Goal: Use online tool/utility: Use online tool/utility

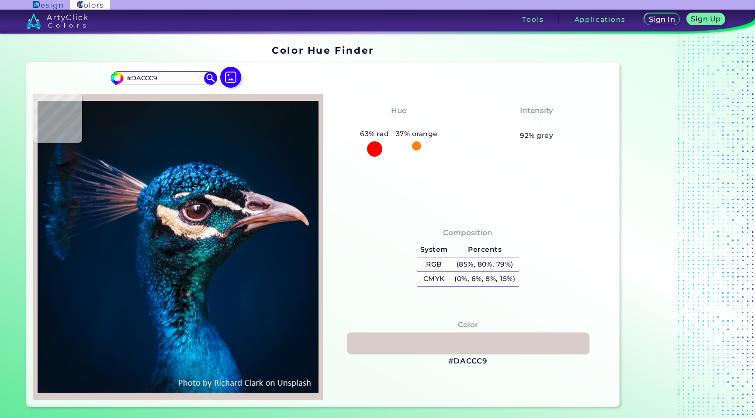
type input "#d3c6c9"
type input "#D3C6C9"
type input "#1d2f36"
type input "#1D2F36"
type input "#043546"
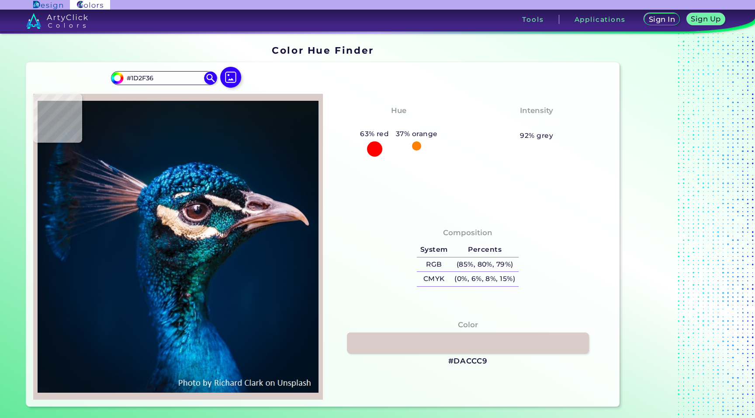
type input "#043546"
type input "#0b1014"
type input "#0B1014"
type input "#0b1214"
type input "#0B1214"
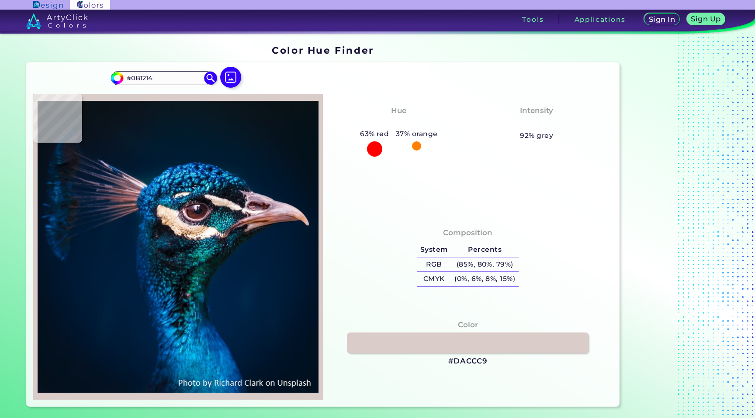
type input "#022034"
type input "#001c35"
type input "#001C35"
type input "#011c39"
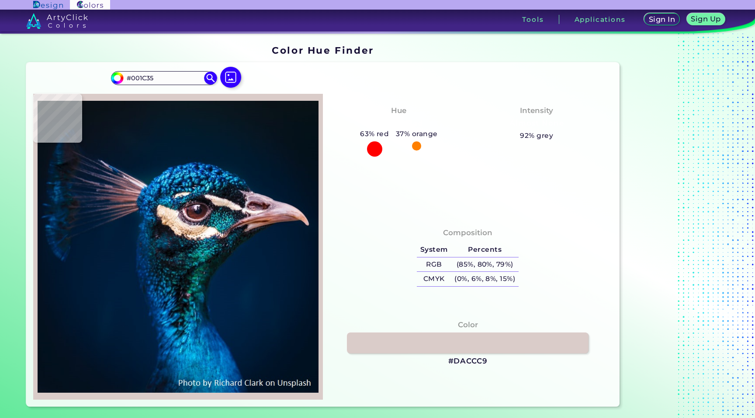
type input "#011C39"
type input "#001b38"
type input "#001B38"
type input "#011b36"
type input "#011B36"
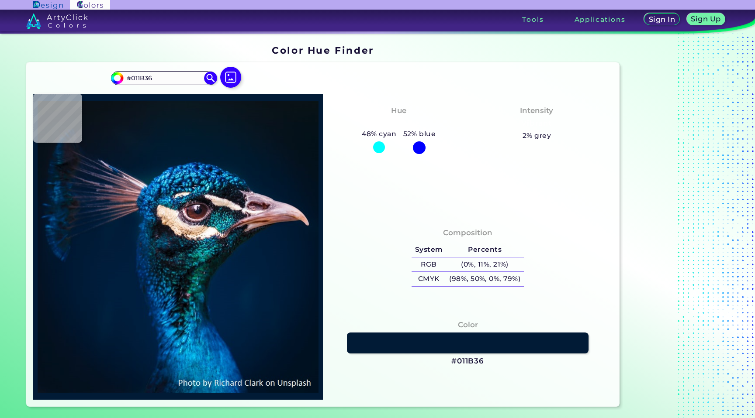
type input "#001a35"
type input "#001A35"
type input "#001a33"
type input "#001A33"
type input "#001932"
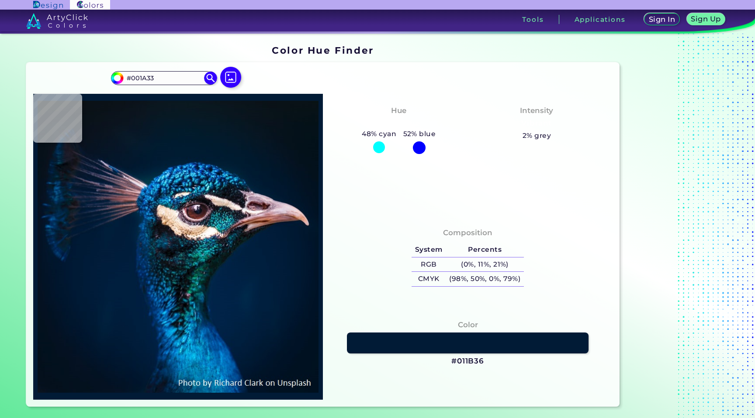
type input "#001932"
type input "#001832"
type input "#00182e"
type input "#00182E"
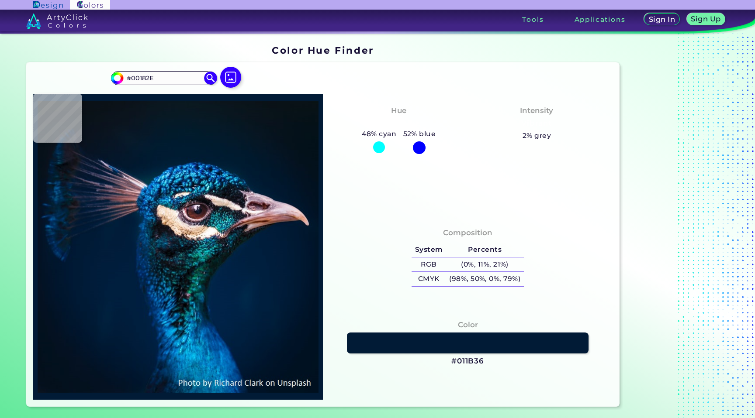
type input "#63525c"
type input "#63525C"
type input "#00162b"
type input "#00162B"
type input "#00192a"
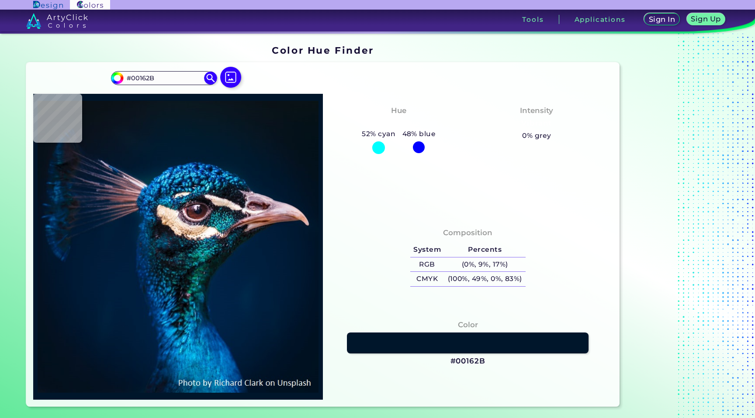
type input "#00192A"
type input "#021929"
type input "#051827"
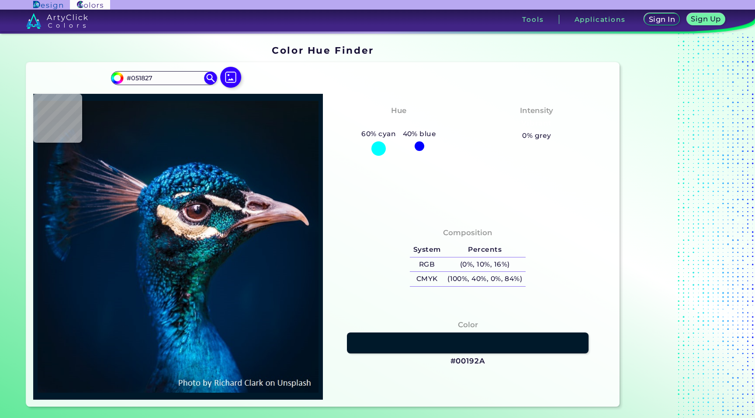
type input "#061824"
type input "#091722"
type input "#09161d"
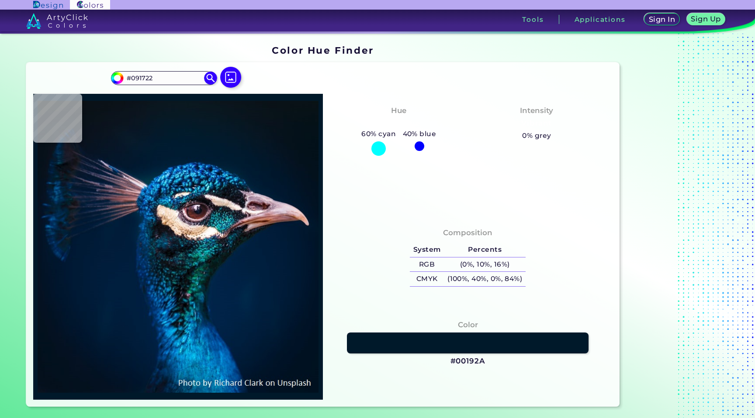
type input "#09161D"
type input "#0b151c"
type input "#0B151C"
type input "#000000"
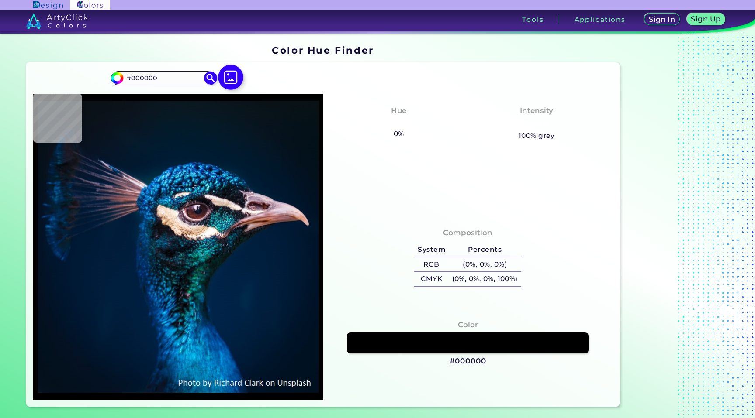
click at [228, 79] on img at bounding box center [230, 77] width 25 height 25
click at [0, 0] on input "file" at bounding box center [0, 0] width 0 height 0
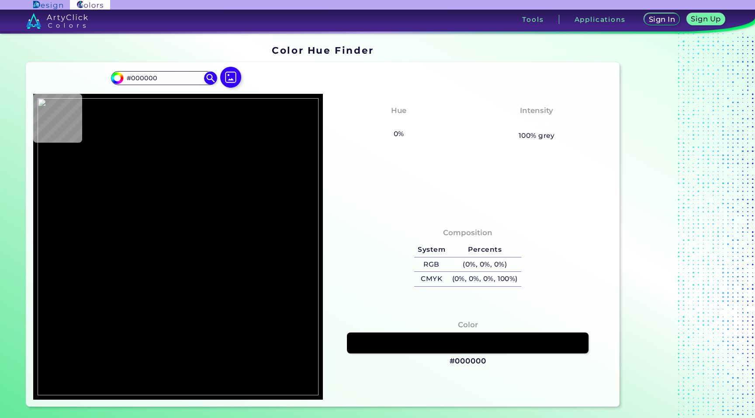
type input "#667530"
type input "#677535"
type input "#656e35"
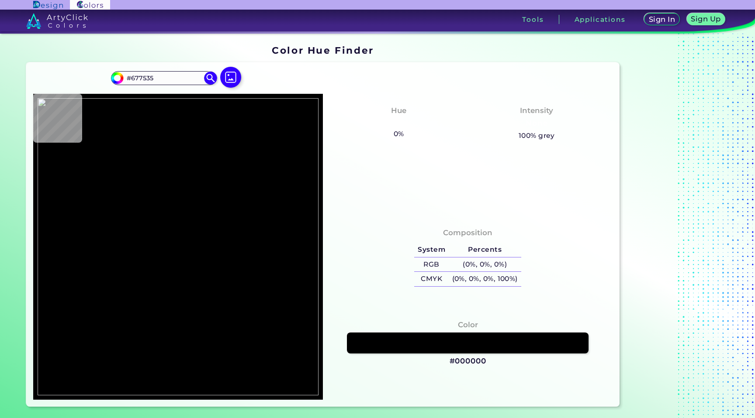
type input "#656E35"
type input "#686f36"
type input "#686F36"
type input "#686f37"
type input "#686F37"
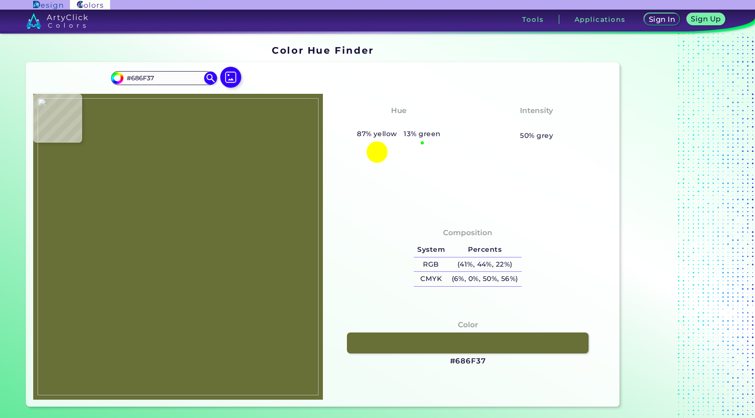
type input "#656e36"
type input "#656E36"
type input "#646d34"
type input "#646D34"
type input "#626b34"
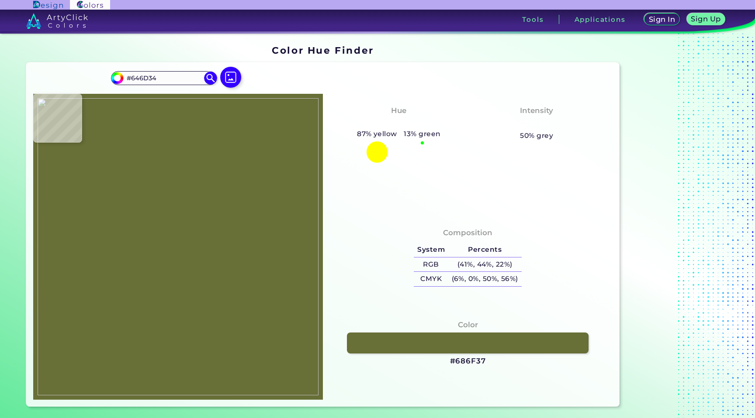
type input "#626B34"
type input "#5e6732"
type input "#5E6732"
type input "#5d6631"
type input "#5D6631"
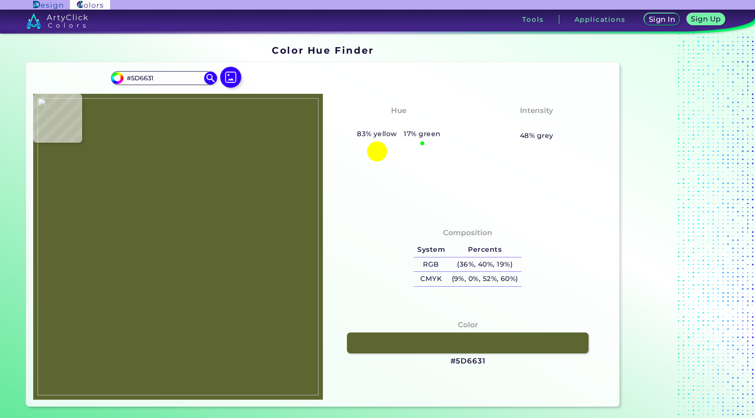
type input "#626738"
type input "#646a3a"
type input "#646A3A"
type input "#6a6f3e"
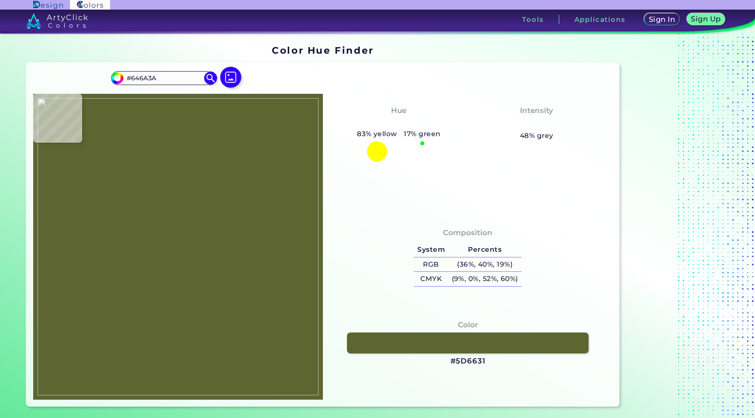
type input "#6A6F3E"
type input "#6f7541"
type input "#6F7541"
type input "#737942"
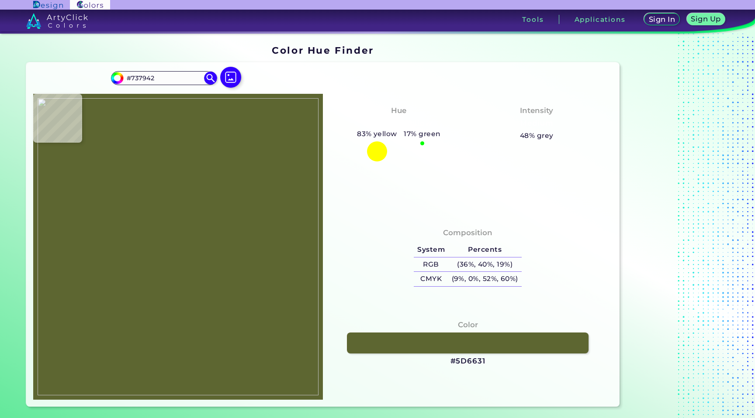
type input "#7b8049"
type input "#7B8049"
type input "#7c834a"
type input "#7C834A"
type input "#7b8148"
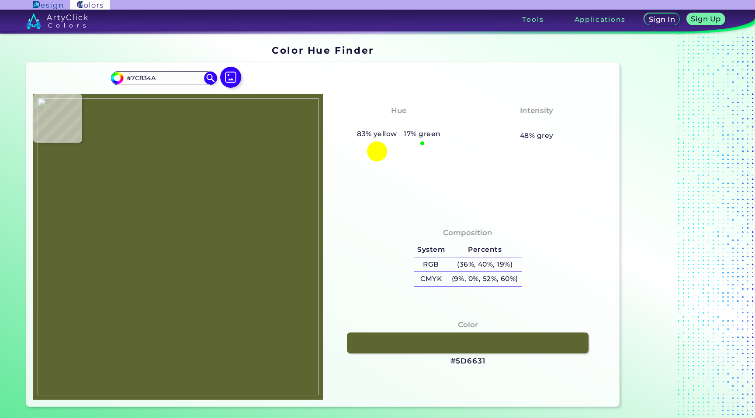
type input "#7B8148"
type input "#798047"
type input "#717841"
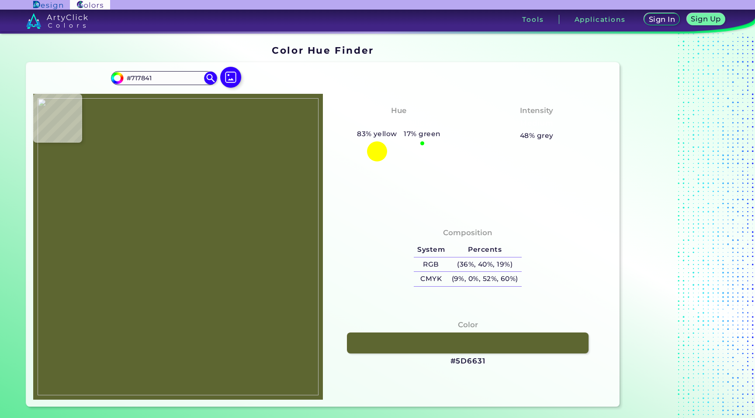
type input "#707640"
type input "#6c723c"
type input "#6C723C"
type input "#696d3b"
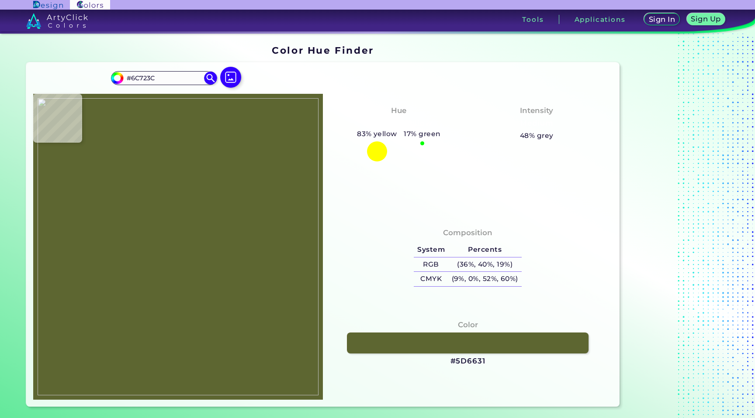
type input "#696D3B"
type input "#6e733c"
type input "#6E733C"
type input "#70753c"
type input "#70753C"
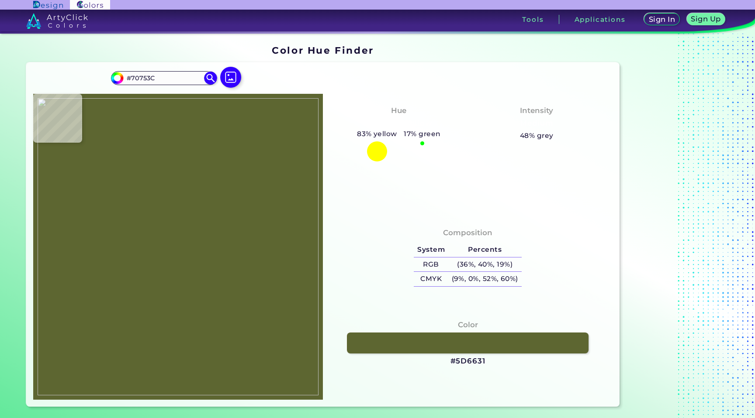
type input "#757a42"
type input "#757A42"
type input "#727840"
type input "#71773f"
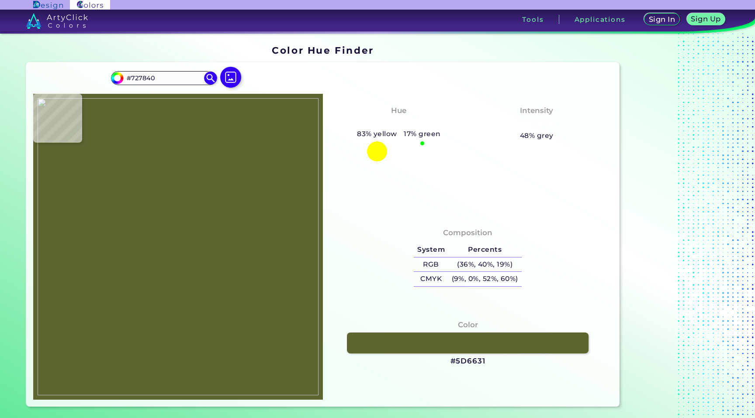
type input "#71773F"
type input "#70763e"
type input "#70763E"
type input "#6e753c"
type input "#6E753C"
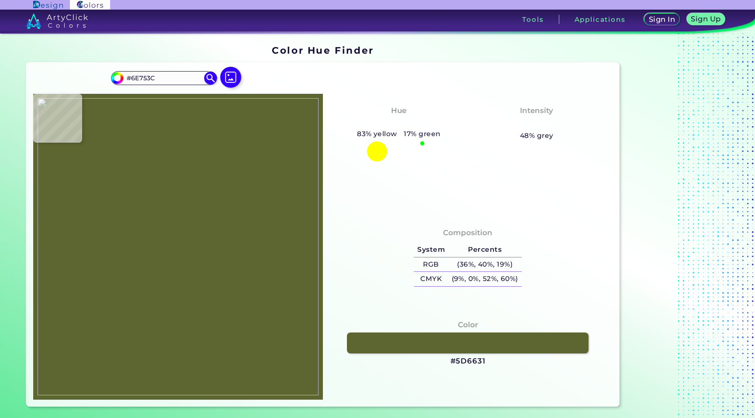
type input "#6d733b"
type input "#6D733B"
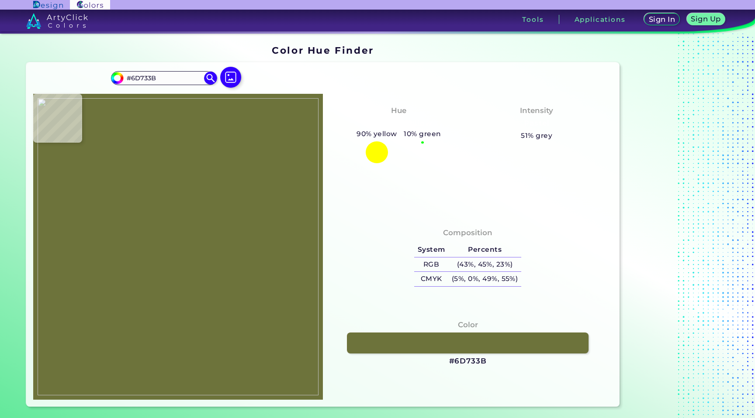
type input "#6c723a"
type input "#6C723A"
type input "#6c723b"
type input "#6C723B"
type input "#6b713a"
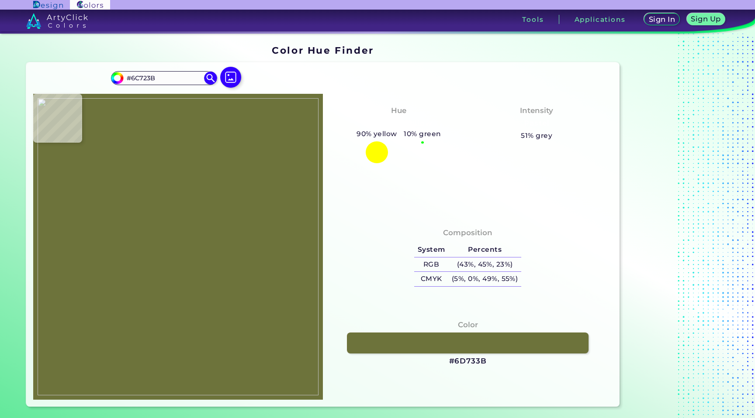
type input "#6B713A"
type input "#6c723b"
type input "#6C723B"
type input "#6a703a"
type input "#6A703A"
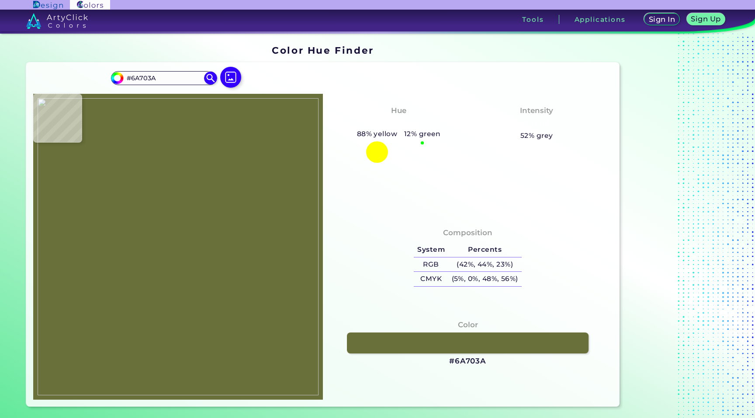
type input "#697039"
type input "#6a703a"
type input "#6A703A"
type input "#6c723c"
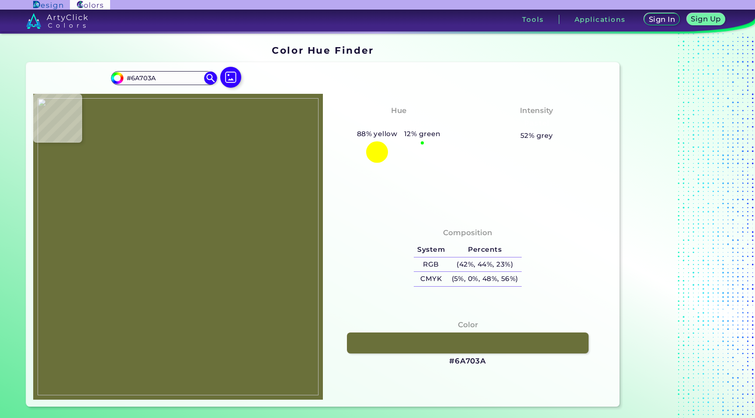
type input "#6C723C"
type input "#6c723b"
type input "#6C723B"
type input "#6d723a"
type input "#6D723A"
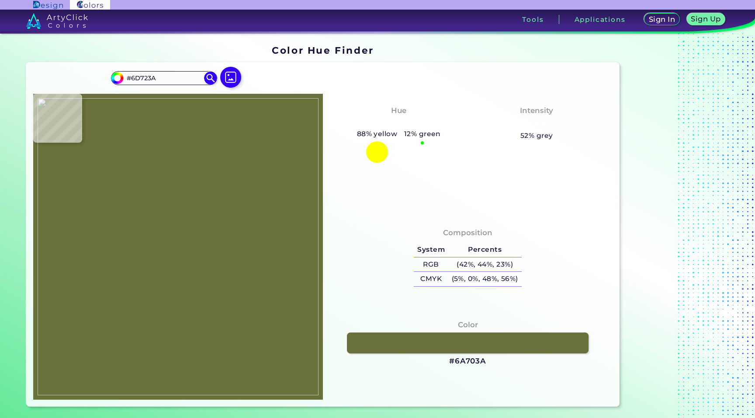
type input "#6c7039"
type input "#6C7039"
type input "#6d7139"
type input "#6D7139"
type input "#6d7239"
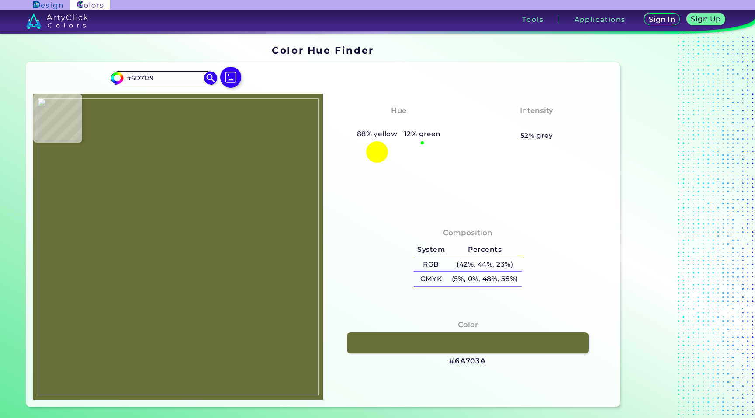
type input "#6D7239"
type input "#6e733b"
type input "#6E733B"
type input "#6d733b"
type input "#6D733B"
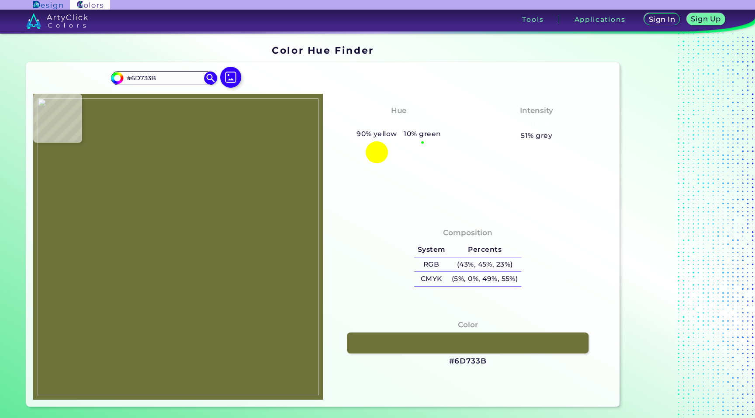
type input "#72773f"
type input "#72773F"
type input "#717a41"
type input "#717A41"
type input "#747a42"
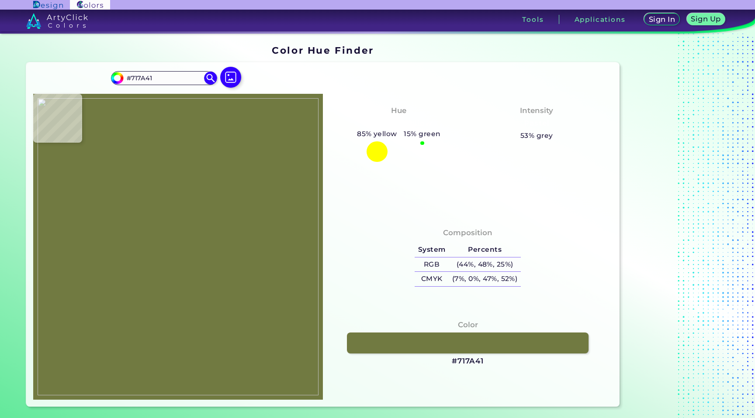
type input "#747A42"
type input "#757a42"
type input "#757A42"
type input "#767a47"
type input "#767A47"
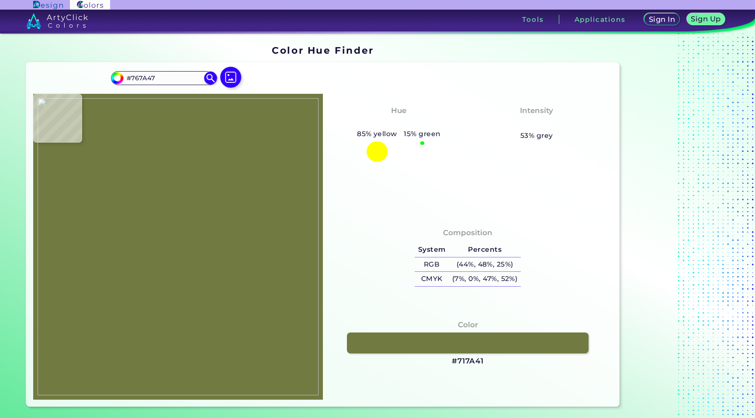
type input "#757946"
type input "#707442"
type input "#686d3b"
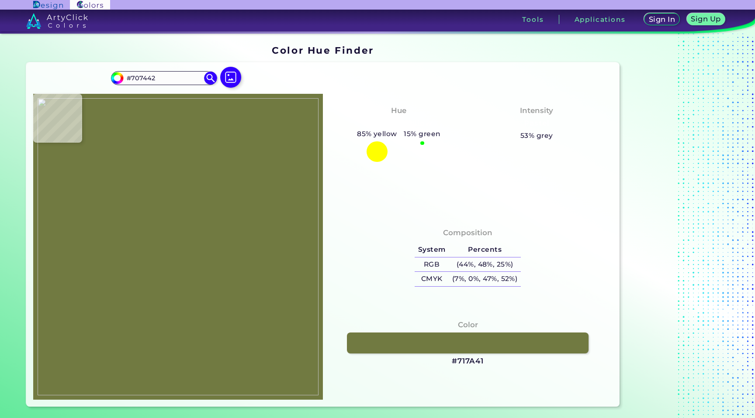
type input "#686D3B"
type input "#646837"
type input "#626635"
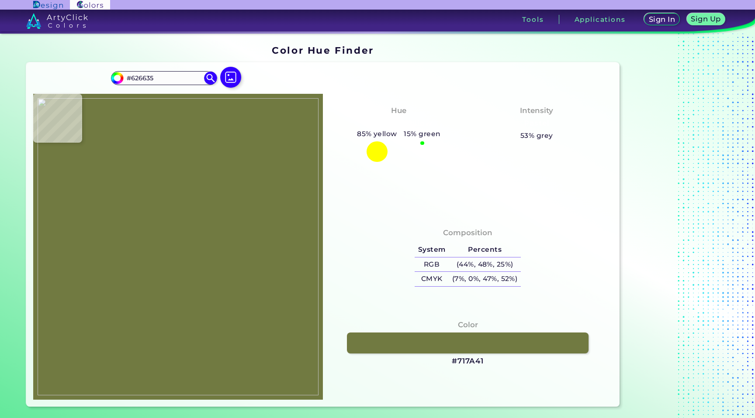
type input "#636434"
type input "#5f632f"
type input "#5F632F"
type input "#5d632e"
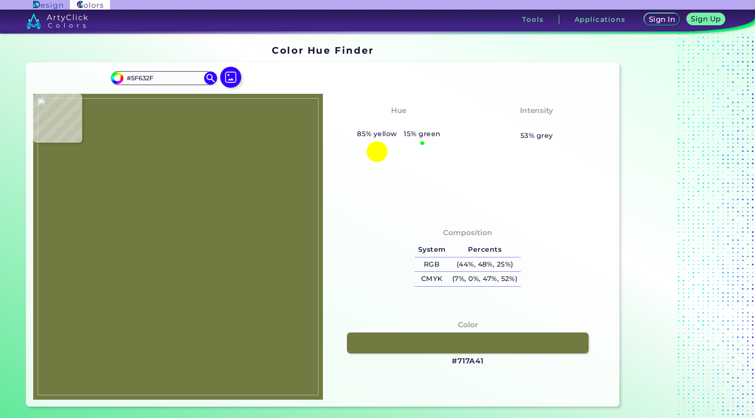
type input "#5D632E"
type input "#5a602d"
type input "#5A602D"
type input "#5a5e2e"
type input "#5A5E2E"
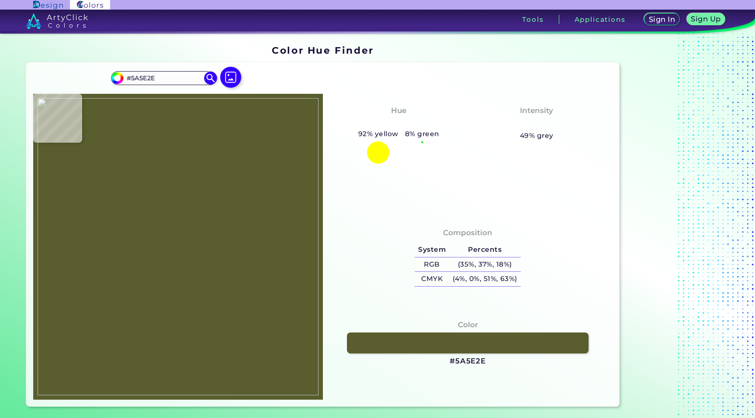
type input "#595c2d"
type input "#595C2D"
type input "#5a5d2d"
type input "#5A5D2D"
type input "#5a5e2e"
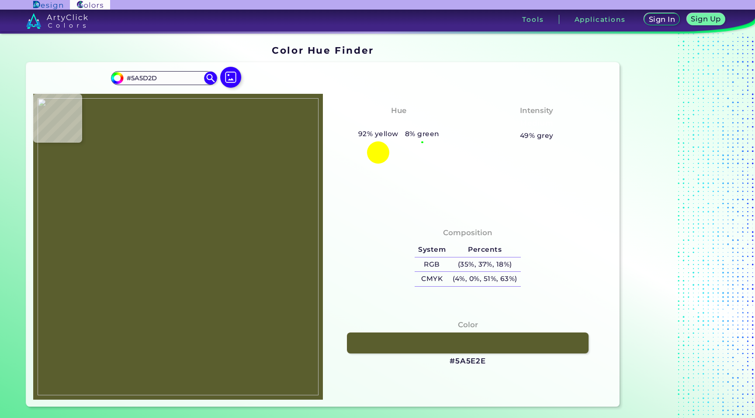
type input "#5A5E2E"
type input "#616532"
type input "#666a36"
type input "#666A36"
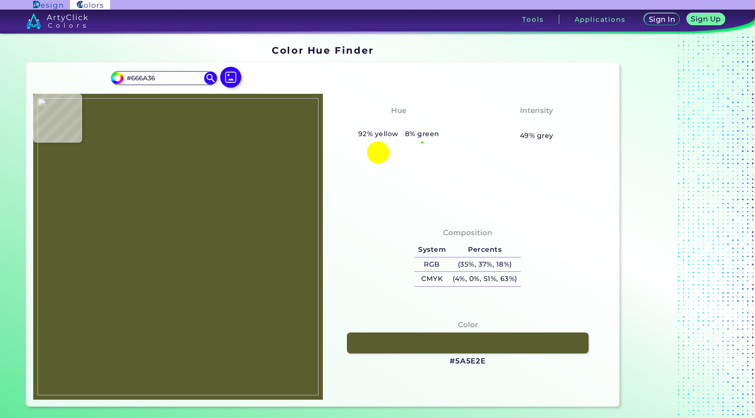
type input "#676b37"
type input "#676B37"
type input "#696d3b"
type input "#696D3B"
type input "#676b36"
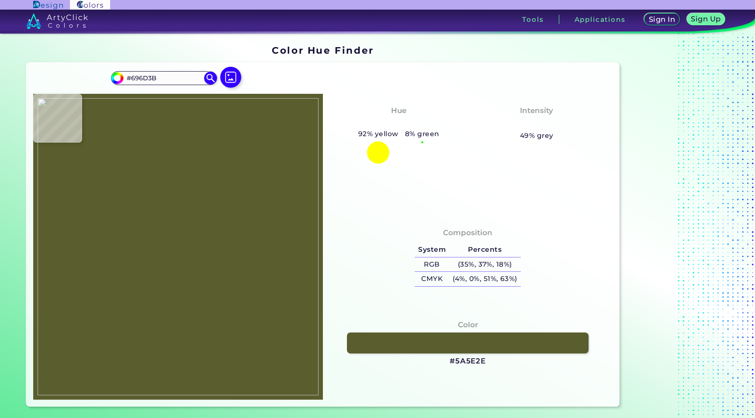
type input "#676B36"
type input "#666a35"
type input "#666A35"
type input "#6a6e37"
type input "#6A6E37"
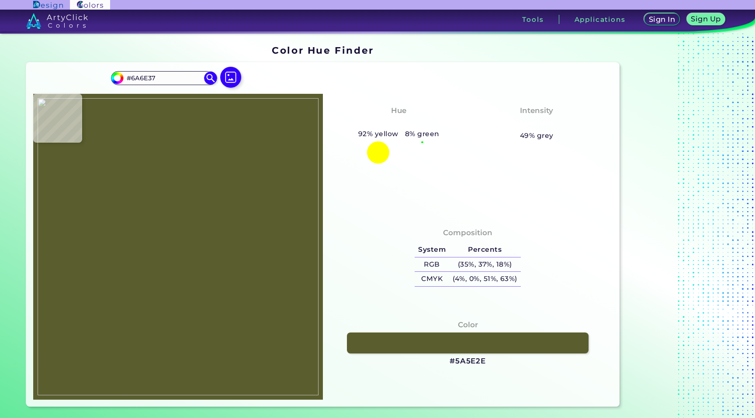
type input "#6d7239"
type input "#6D7239"
type input "#6f7436"
type input "#6F7436"
type input "#6d7434"
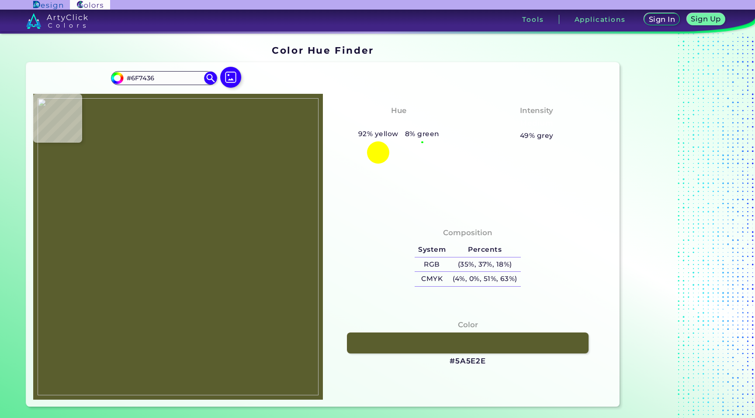
type input "#6D7434"
type input "#697233"
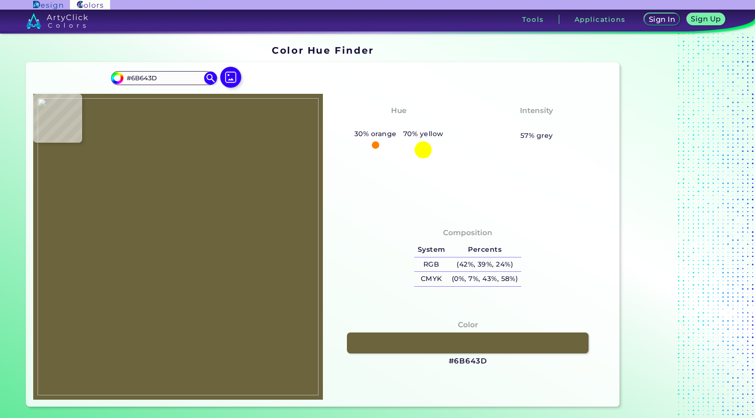
click at [132, 308] on img at bounding box center [178, 247] width 281 height 298
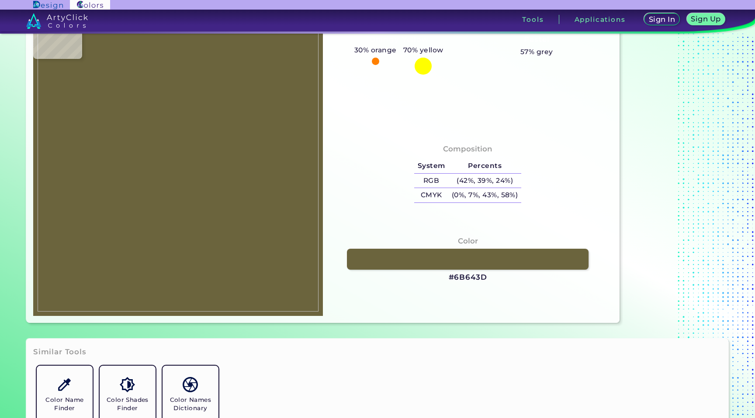
scroll to position [190, 0]
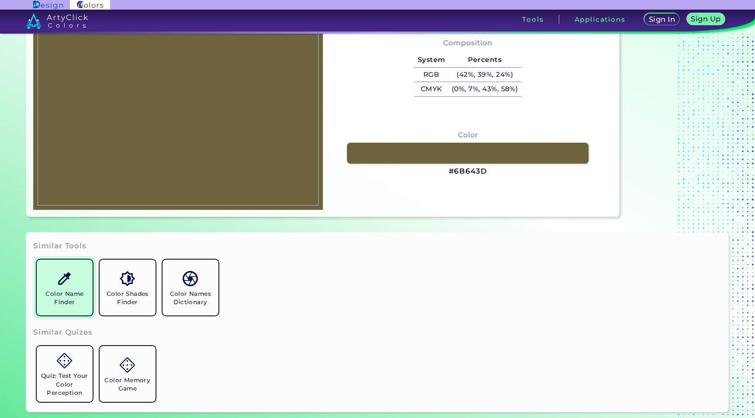
click at [86, 291] on h5 "Color Name Finder" at bounding box center [64, 298] width 49 height 17
